Goal: Use online tool/utility

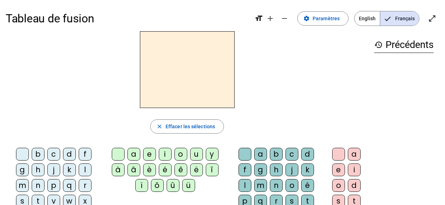
click at [29, 179] on div "m" at bounding box center [22, 185] width 13 height 13
click at [135, 155] on div "a" at bounding box center [133, 154] width 13 height 13
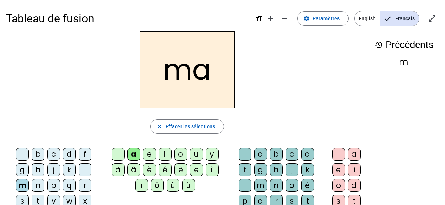
click at [44, 195] on div "t" at bounding box center [38, 201] width 13 height 13
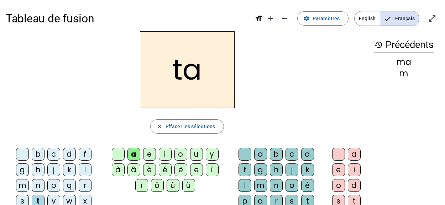
click at [79, 170] on div "l" at bounding box center [85, 170] width 13 height 13
click at [151, 156] on div "e" at bounding box center [149, 154] width 13 height 13
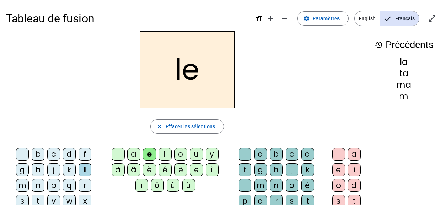
click at [197, 153] on div "u" at bounding box center [196, 154] width 13 height 13
click at [44, 195] on div "t" at bounding box center [38, 201] width 13 height 13
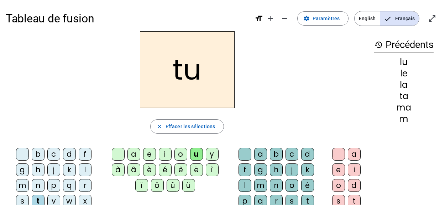
click at [63, 155] on div "d" at bounding box center [69, 154] width 13 height 13
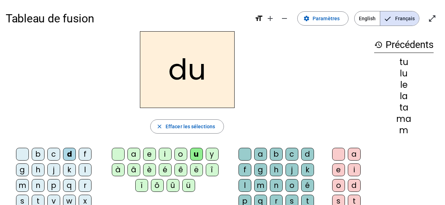
click at [153, 154] on div "e" at bounding box center [149, 154] width 13 height 13
click at [47, 168] on div "j" at bounding box center [53, 170] width 13 height 13
